Goal: Information Seeking & Learning: Learn about a topic

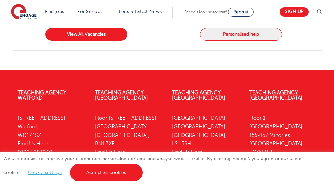
scroll to position [215, 0]
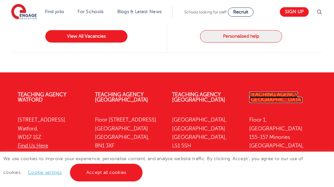
click at [267, 92] on link "Teaching Agency [GEOGRAPHIC_DATA]" at bounding box center [275, 97] width 53 height 11
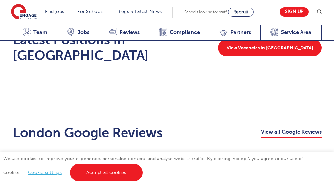
scroll to position [1312, 0]
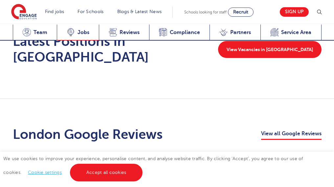
click at [86, 32] on span "Jobs" at bounding box center [83, 32] width 12 height 7
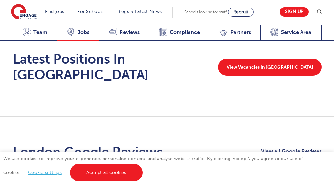
scroll to position [1291, 0]
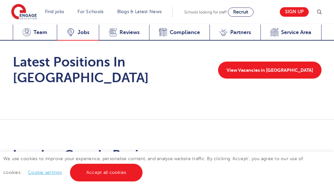
click at [87, 30] on span "Jobs" at bounding box center [83, 32] width 12 height 7
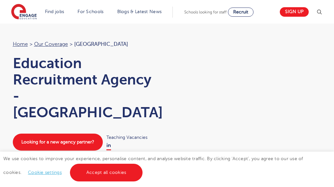
scroll to position [1291, 0]
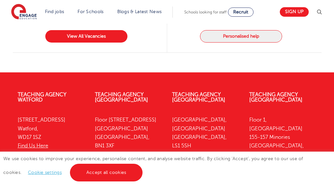
scroll to position [265, 0]
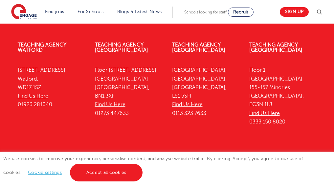
click at [77, 177] on link "Teaching jobs by subject" at bounding box center [44, 179] width 66 height 5
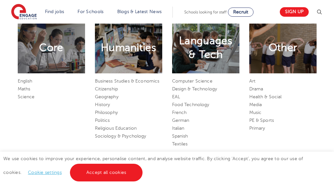
scroll to position [295, 0]
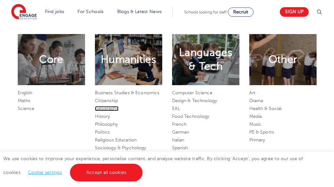
click at [110, 110] on link "Geography" at bounding box center [107, 108] width 24 height 5
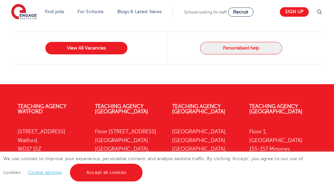
scroll to position [101, 0]
